Goal: Ask a question

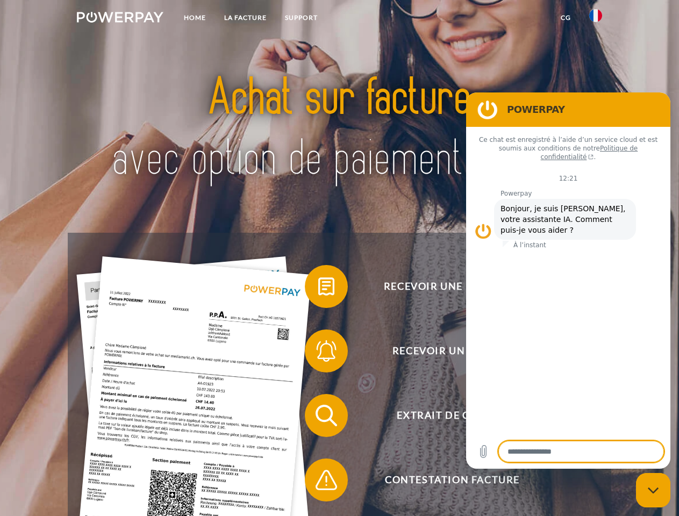
click at [120, 19] on img at bounding box center [120, 17] width 87 height 11
click at [596, 19] on img at bounding box center [595, 15] width 13 height 13
click at [565, 18] on link "CG" at bounding box center [565, 17] width 28 height 19
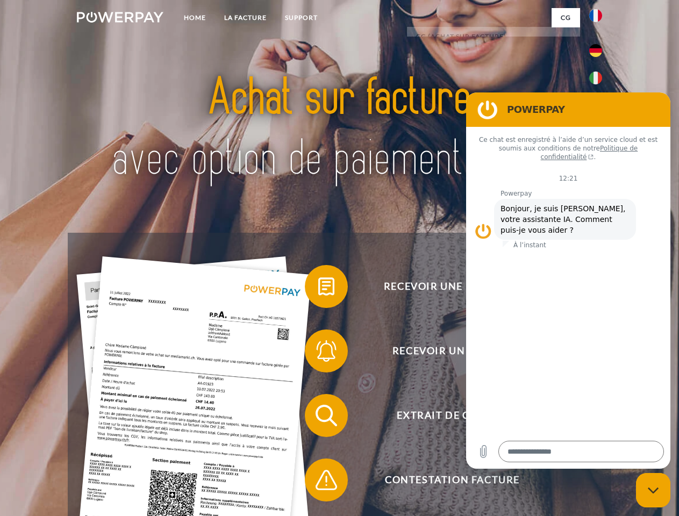
click at [318, 289] on span at bounding box center [310, 287] width 54 height 54
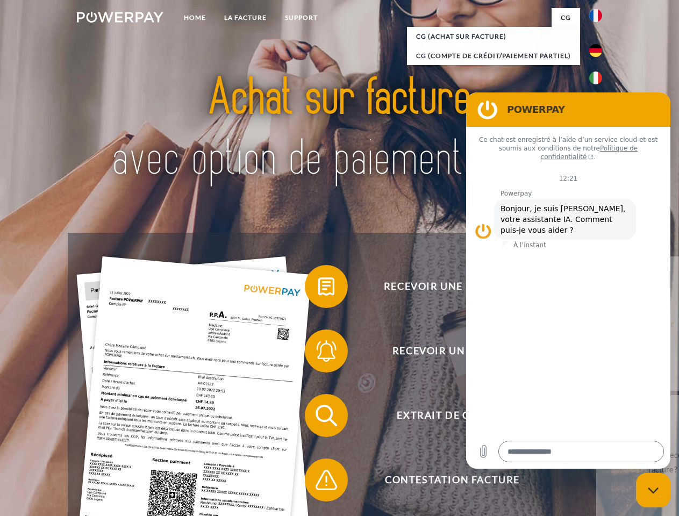
click at [318, 353] on span at bounding box center [310, 351] width 54 height 54
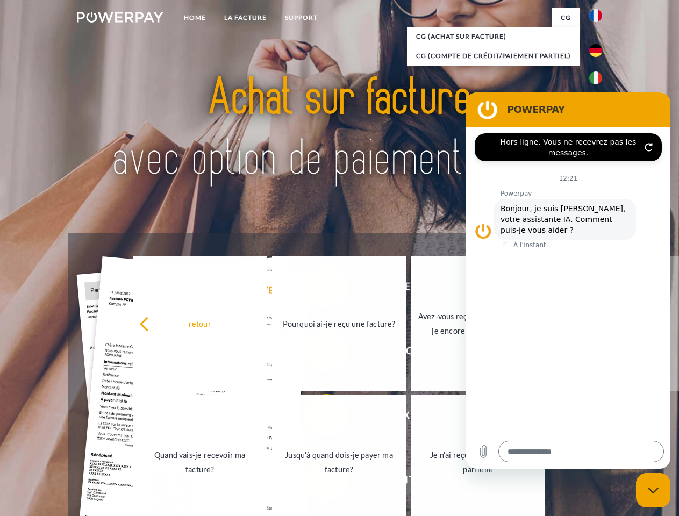
click at [318, 418] on link "Jusqu'à quand dois-je payer ma facture?" at bounding box center [339, 462] width 134 height 134
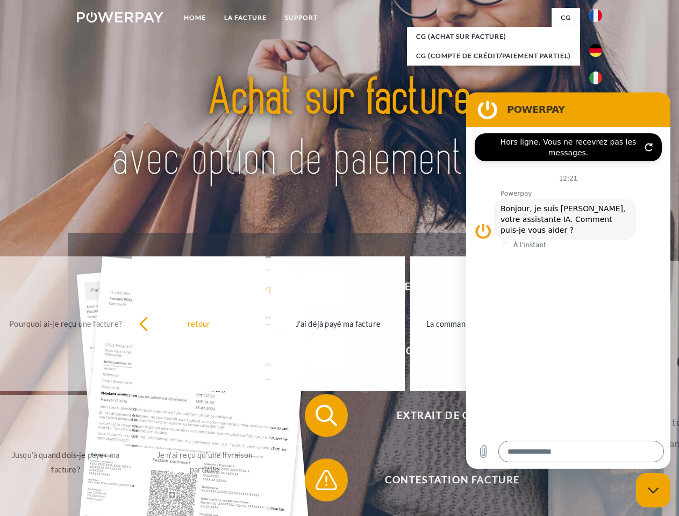
click at [318, 482] on span at bounding box center [310, 480] width 54 height 54
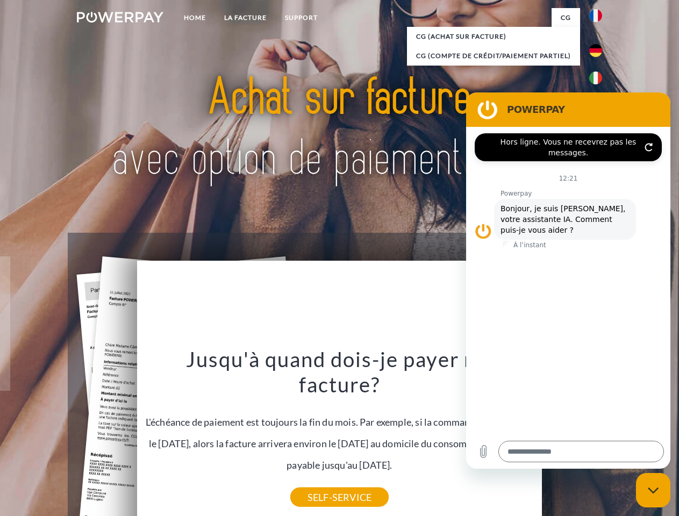
click at [653, 490] on icon "Fermer la fenêtre de messagerie" at bounding box center [653, 490] width 11 height 7
type textarea "*"
